Goal: Browse casually

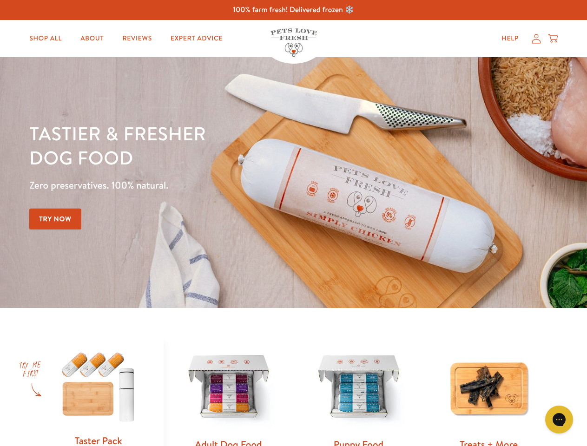
click at [293, 223] on div "Tastier & fresher dog food Zero preservatives. 100% natural. Try Now" at bounding box center [205, 182] width 352 height 123
click at [559, 420] on icon "Gorgias live chat" at bounding box center [559, 419] width 9 height 9
